Goal: Task Accomplishment & Management: Manage account settings

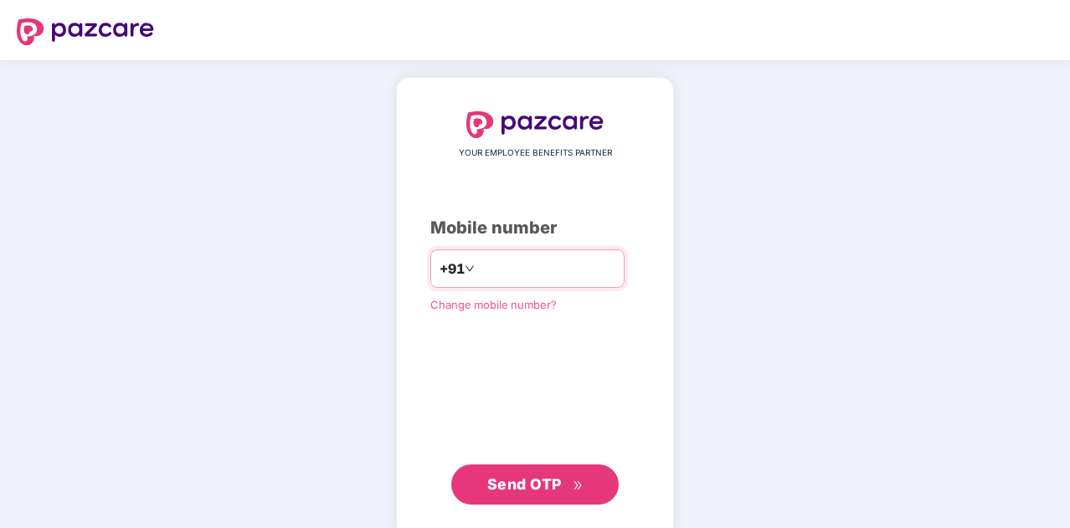
drag, startPoint x: 0, startPoint y: 0, endPoint x: 593, endPoint y: 276, distance: 653.9
click at [593, 276] on input "number" at bounding box center [546, 268] width 137 height 27
type input "**********"
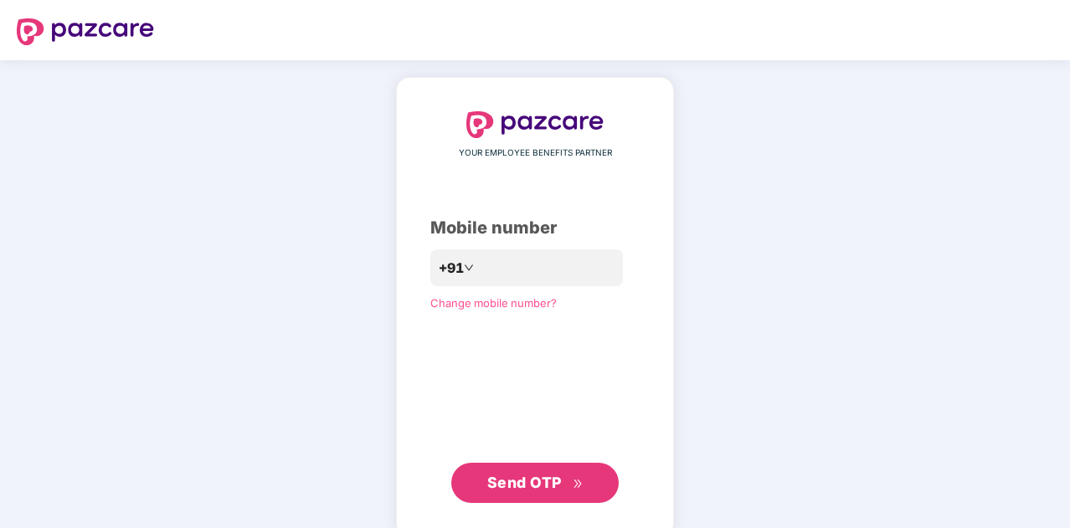
click at [544, 487] on span "Send OTP" at bounding box center [524, 483] width 75 height 18
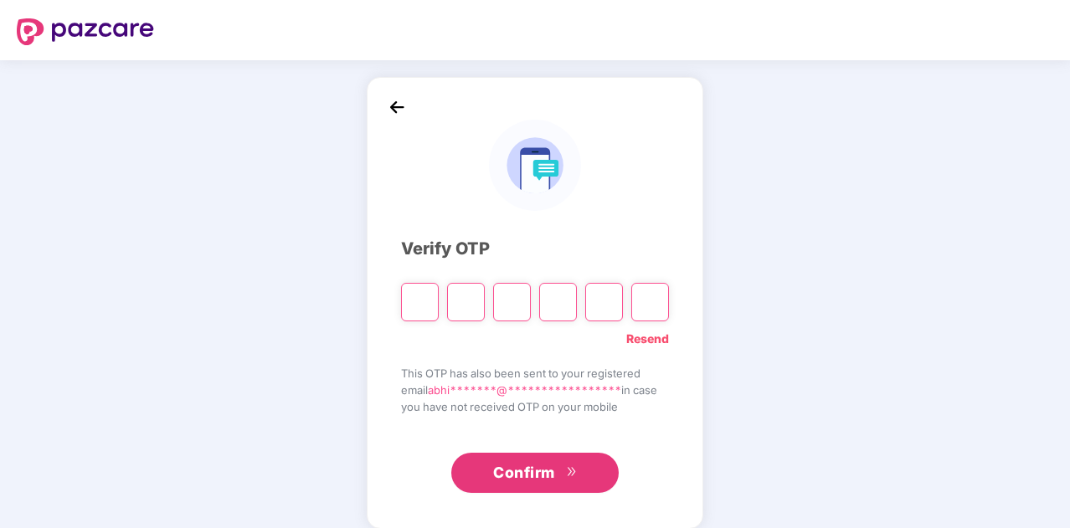
type input "*"
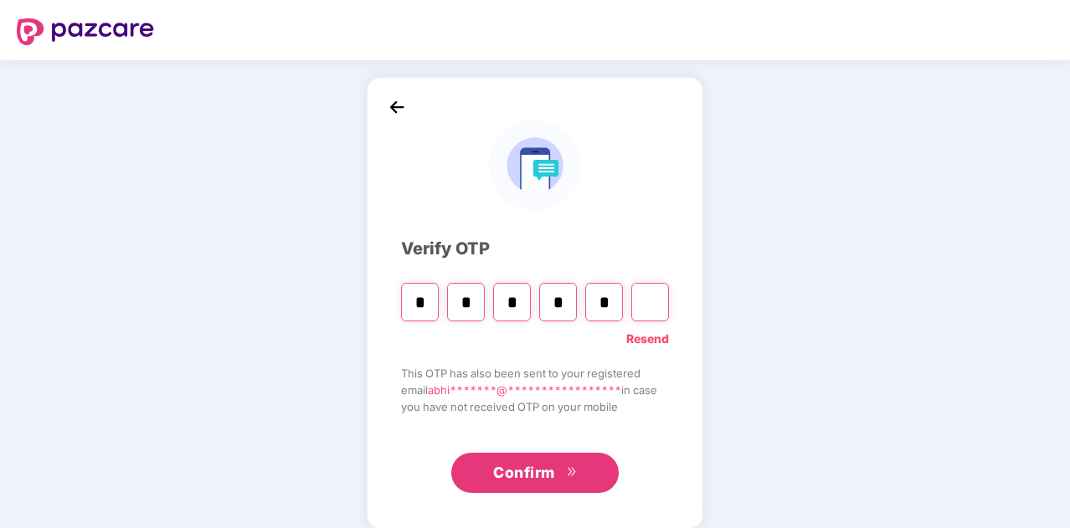
type input "*"
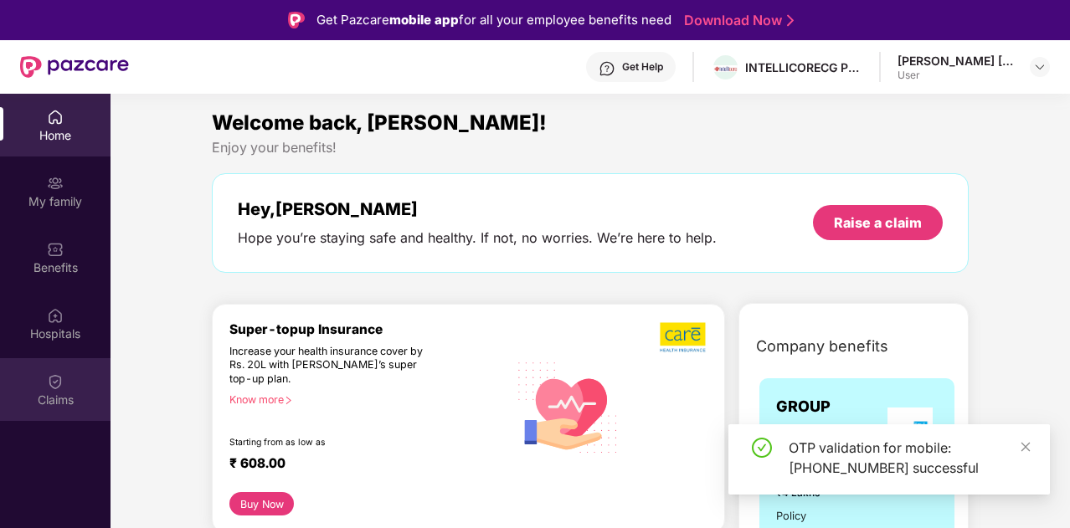
click at [59, 396] on div "Claims" at bounding box center [55, 400] width 111 height 17
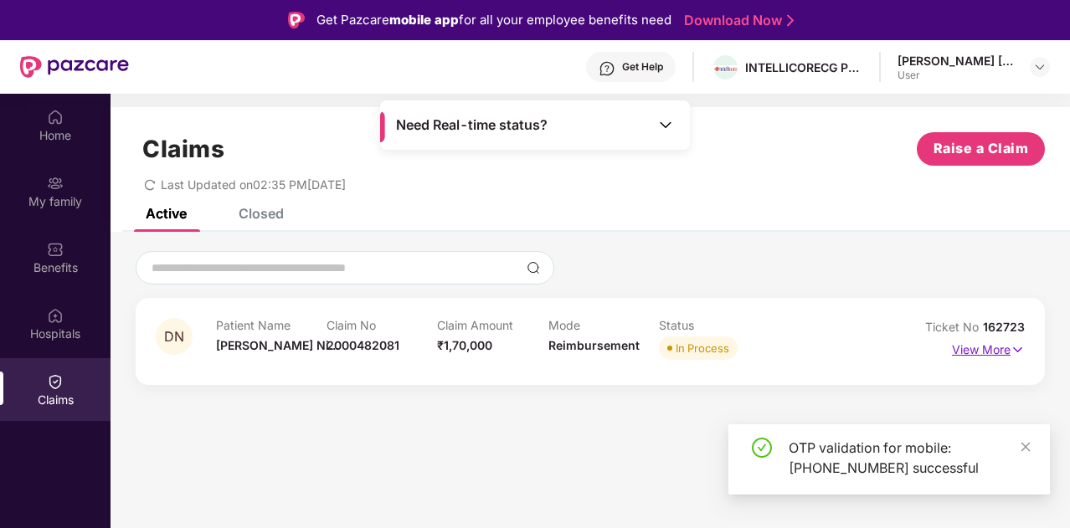
click at [1003, 351] on p "View More" at bounding box center [988, 348] width 73 height 23
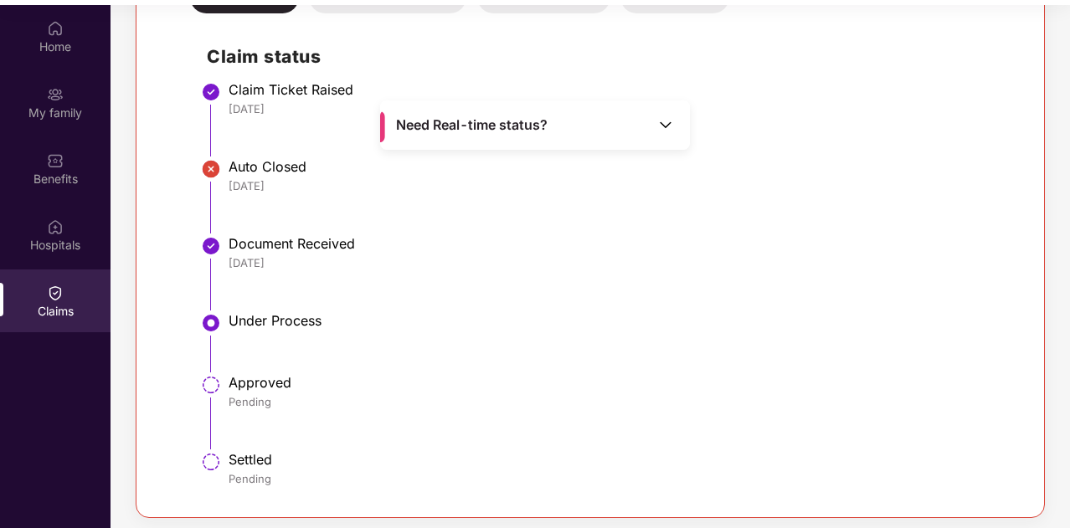
scroll to position [94, 0]
